Goal: Find specific page/section: Find specific page/section

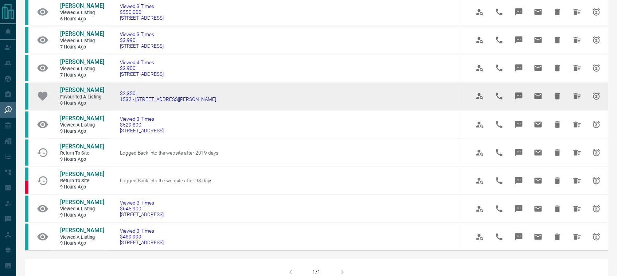
scroll to position [262, 0]
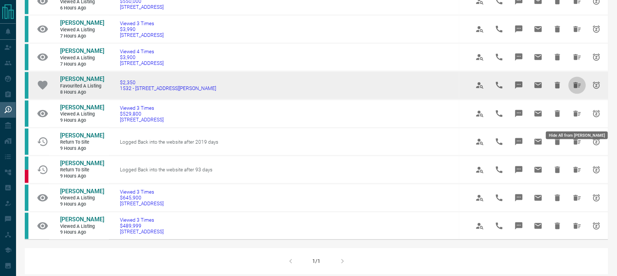
click at [579, 88] on icon "Hide All from Vanessa Abruscato" at bounding box center [577, 85] width 7 height 6
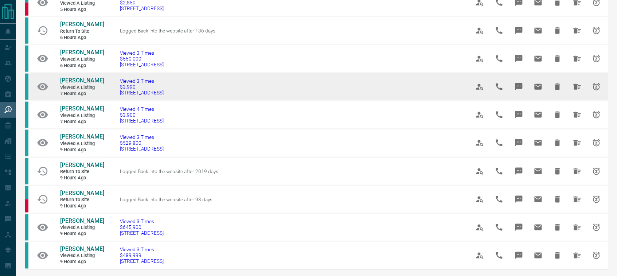
scroll to position [228, 0]
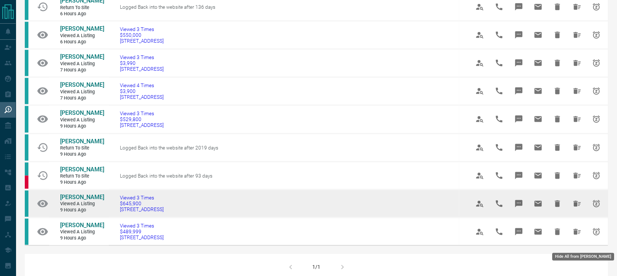
click at [577, 207] on icon "Hide All from Daniel Toste" at bounding box center [577, 204] width 7 height 6
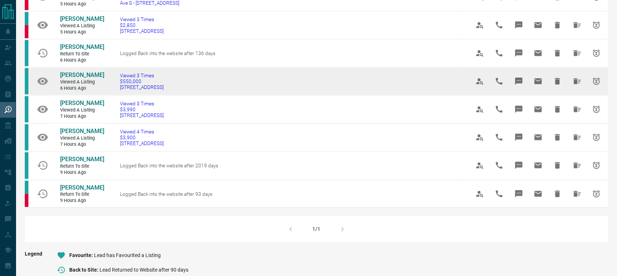
scroll to position [182, 0]
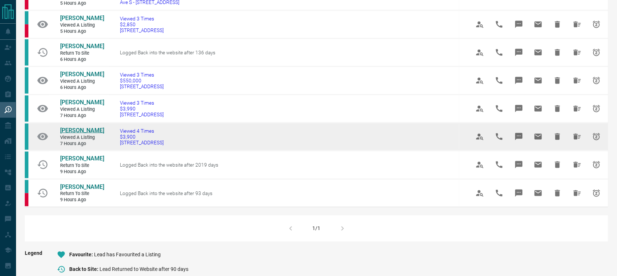
click at [66, 134] on span "[PERSON_NAME]" at bounding box center [82, 130] width 44 height 7
click at [578, 140] on icon "Hide All from Riya Maheshwari" at bounding box center [577, 137] width 7 height 6
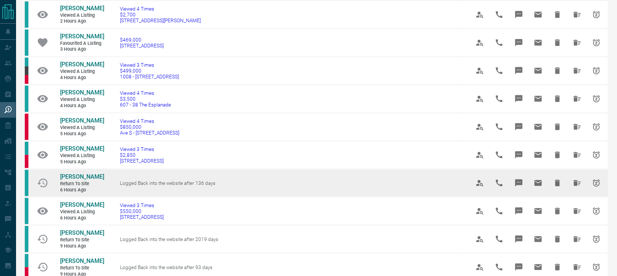
scroll to position [57, 0]
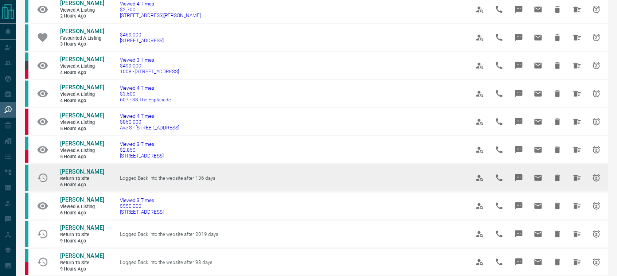
click at [70, 175] on span "[PERSON_NAME]" at bounding box center [82, 171] width 44 height 7
click at [577, 181] on icon "Hide All from Tetiana GOFMAN" at bounding box center [577, 178] width 7 height 6
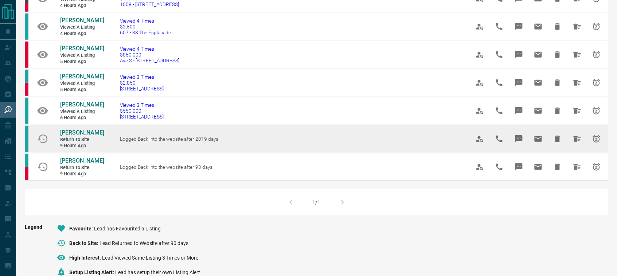
scroll to position [125, 0]
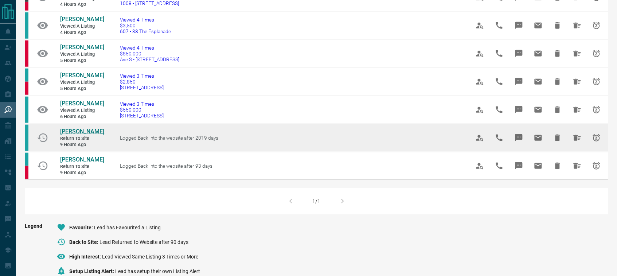
click at [73, 135] on span "[PERSON_NAME]" at bounding box center [82, 131] width 44 height 7
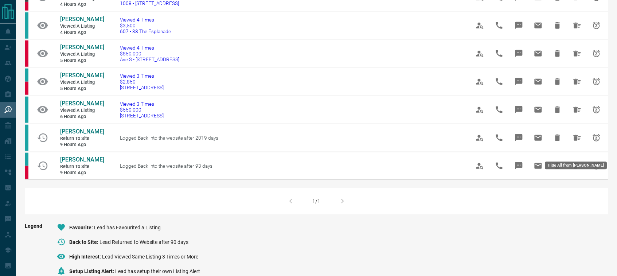
drag, startPoint x: 579, startPoint y: 145, endPoint x: 571, endPoint y: 146, distance: 7.7
click at [580, 142] on icon "Hide All from Benedetto Di Manno" at bounding box center [577, 137] width 9 height 9
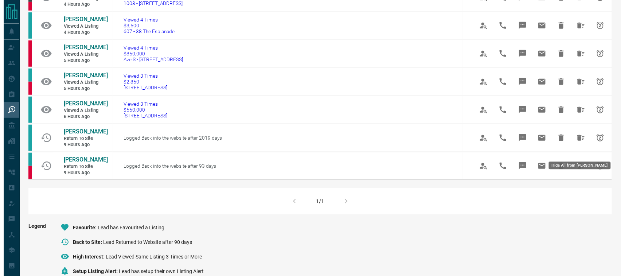
scroll to position [0, 0]
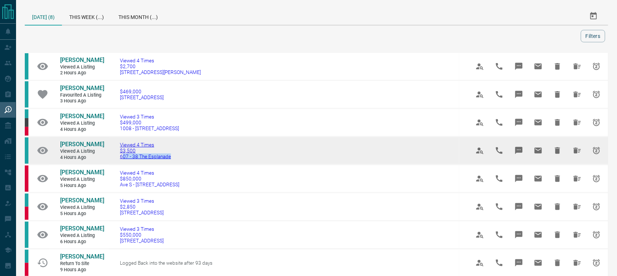
drag, startPoint x: 182, startPoint y: 160, endPoint x: 125, endPoint y: 162, distance: 57.3
click at [125, 162] on td "Viewed 4 Times $3,500 607 - 38 The Esplanade" at bounding box center [284, 151] width 350 height 28
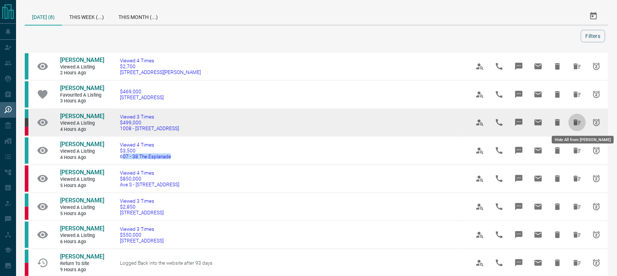
click at [578, 123] on icon "Hide All from Carlos Aedo" at bounding box center [577, 123] width 7 height 6
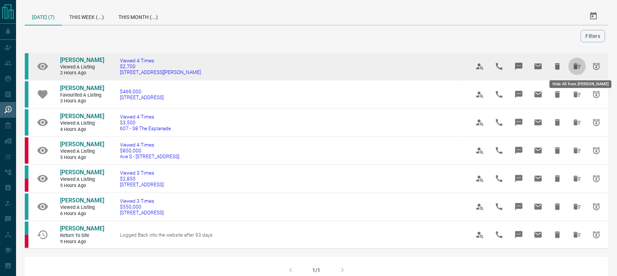
click at [582, 67] on icon "Hide All from Johanna Arias" at bounding box center [577, 66] width 9 height 9
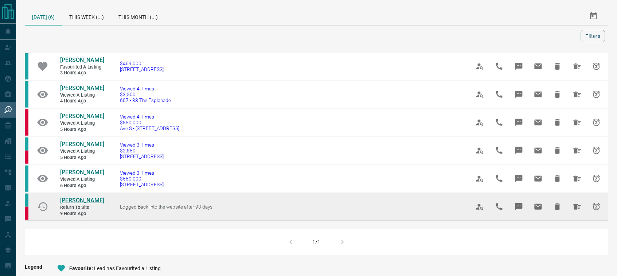
click at [70, 204] on span "[PERSON_NAME]" at bounding box center [82, 200] width 44 height 7
click at [577, 210] on icon "Hide All from Chris Buldyke" at bounding box center [577, 207] width 7 height 6
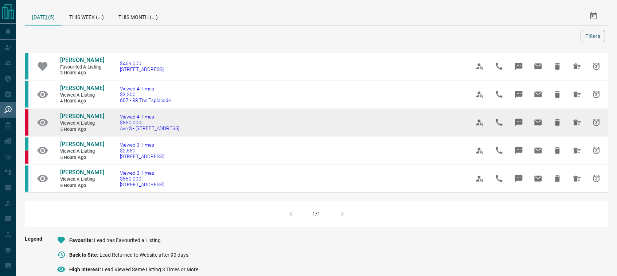
drag, startPoint x: 168, startPoint y: 140, endPoint x: 123, endPoint y: 141, distance: 44.5
click at [123, 137] on td "Viewed 4 Times $850,000 [GEOGRAPHIC_DATA][STREET_ADDRESS]" at bounding box center [284, 123] width 350 height 28
drag, startPoint x: 138, startPoint y: 143, endPoint x: 145, endPoint y: 139, distance: 7.7
copy span "Ave S - [STREET_ADDRESS]"
click at [86, 120] on span "[PERSON_NAME]" at bounding box center [82, 116] width 44 height 7
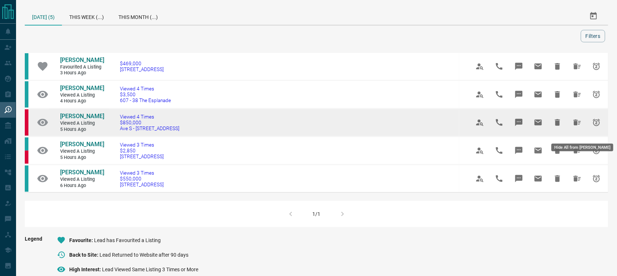
click at [580, 131] on button "Hide All from Julia Mather" at bounding box center [578, 123] width 18 height 18
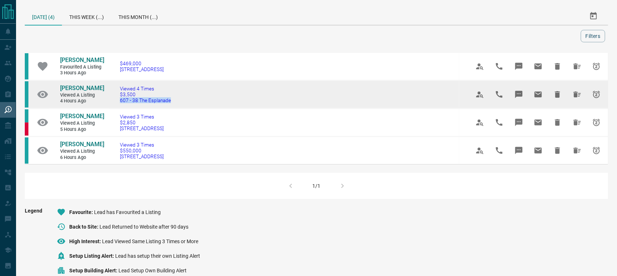
drag, startPoint x: 183, startPoint y: 109, endPoint x: 123, endPoint y: 107, distance: 60.2
click at [123, 107] on td "Viewed 4 Times $3,500 607 - 38 The Esplanade" at bounding box center [284, 95] width 350 height 28
copy span "607 - 38 The Esplanade"
click at [79, 92] on span "[PERSON_NAME]" at bounding box center [82, 88] width 44 height 7
click at [577, 97] on icon "Hide All from Kaynat Chowdhury" at bounding box center [577, 95] width 7 height 6
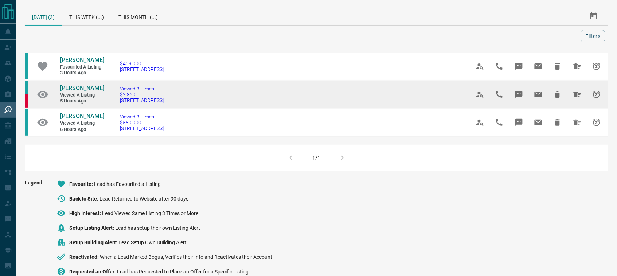
drag, startPoint x: 181, startPoint y: 103, endPoint x: 117, endPoint y: 103, distance: 64.2
click at [117, 103] on td "Viewed 3 Times $2,850 [STREET_ADDRESS]" at bounding box center [284, 95] width 350 height 28
copy span "[STREET_ADDRESS]"
click at [75, 89] on span "[PERSON_NAME]" at bounding box center [82, 88] width 44 height 7
click at [571, 97] on button "Hide All from Paul Bako" at bounding box center [578, 95] width 18 height 18
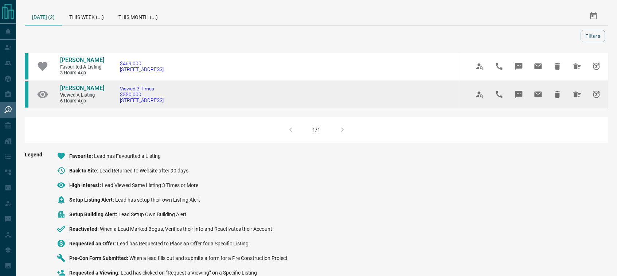
drag, startPoint x: 185, startPoint y: 102, endPoint x: 118, endPoint y: 106, distance: 67.2
click at [118, 106] on td "Viewed 3 Times $550,000 [STREET_ADDRESS]" at bounding box center [284, 95] width 350 height 28
copy span "[STREET_ADDRESS]"
click at [94, 89] on span "[PERSON_NAME]" at bounding box center [82, 88] width 44 height 7
click at [575, 100] on button "Hide All from Craig Sutherland" at bounding box center [578, 95] width 18 height 18
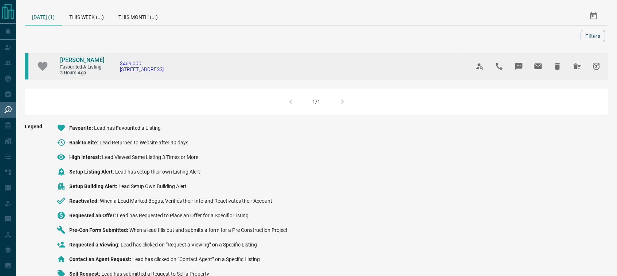
drag, startPoint x: 175, startPoint y: 72, endPoint x: 117, endPoint y: 74, distance: 58.0
click at [117, 74] on td "$469,000 [STREET_ADDRESS]" at bounding box center [284, 67] width 350 height 28
click at [63, 60] on span "[PERSON_NAME]" at bounding box center [82, 60] width 44 height 7
click at [576, 66] on icon "Hide All from Karan Mishra" at bounding box center [577, 66] width 7 height 6
